Goal: Information Seeking & Learning: Learn about a topic

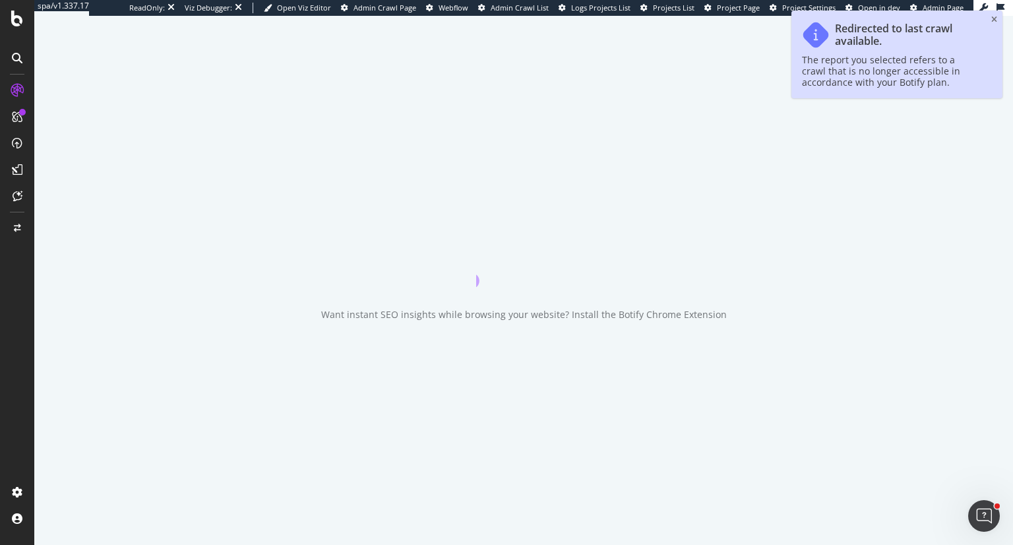
click at [992, 17] on icon "close toast" at bounding box center [995, 20] width 6 height 8
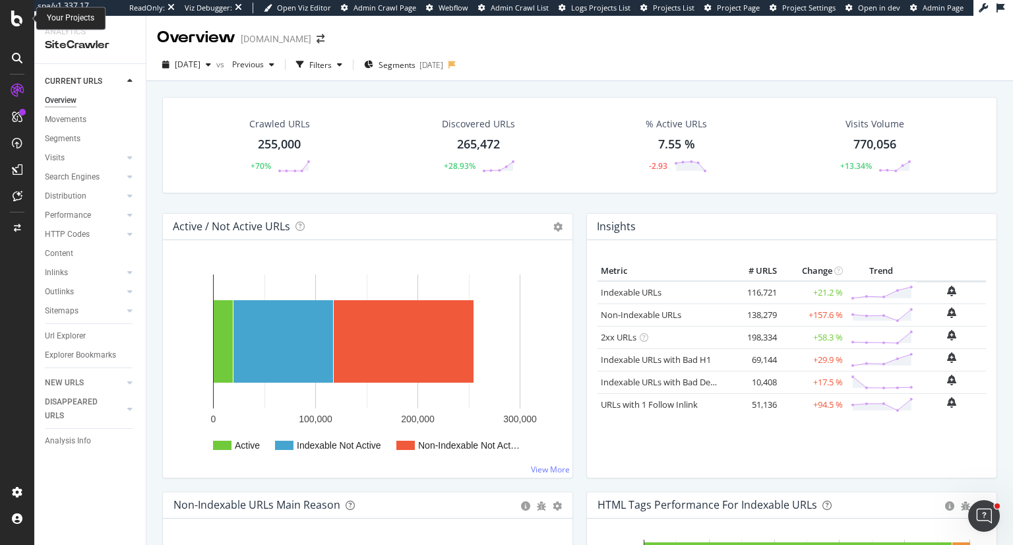
click at [16, 21] on icon at bounding box center [17, 19] width 12 height 16
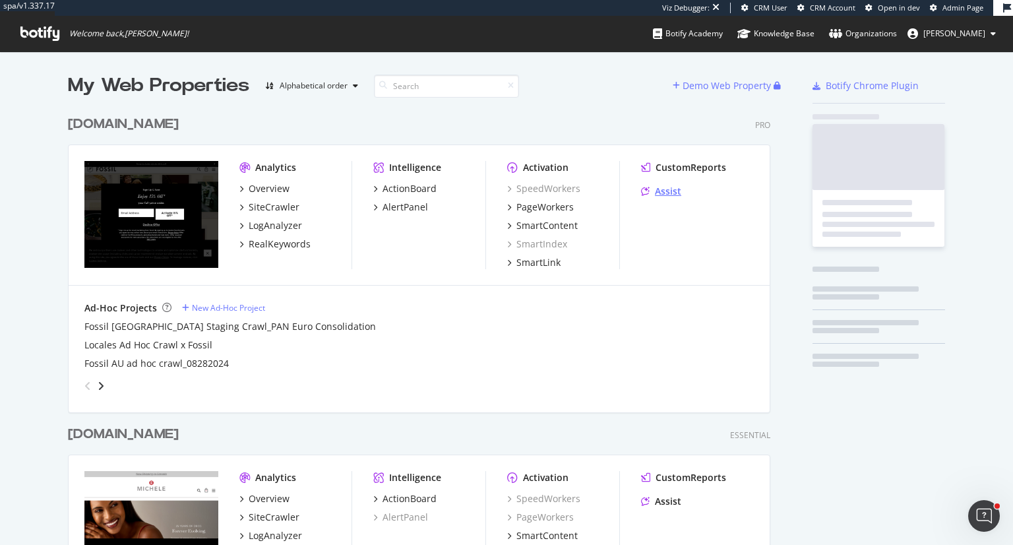
scroll to position [854, 703]
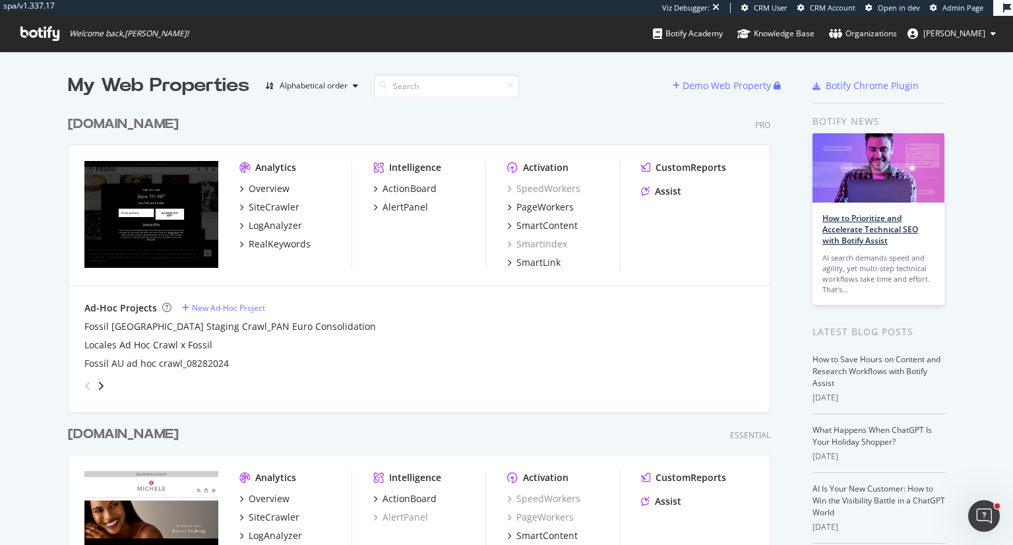
click at [857, 228] on link "How to Prioritize and Accelerate Technical SEO with Botify Assist" at bounding box center [871, 229] width 96 height 34
